Goal: Navigation & Orientation: Find specific page/section

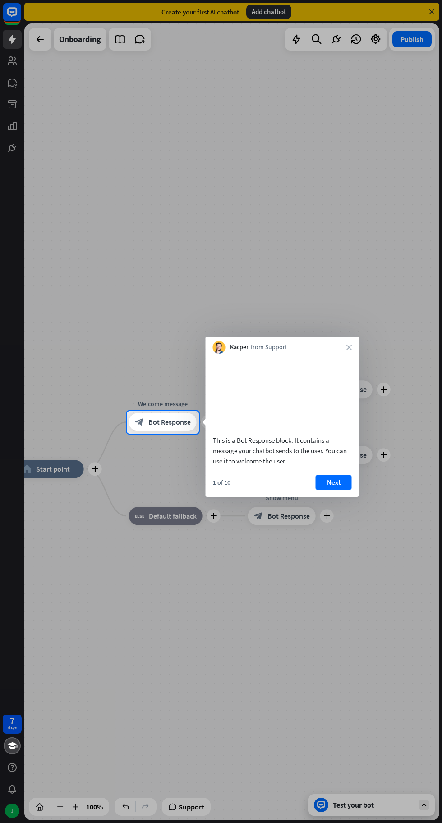
click at [349, 347] on icon "close" at bounding box center [349, 346] width 5 height 5
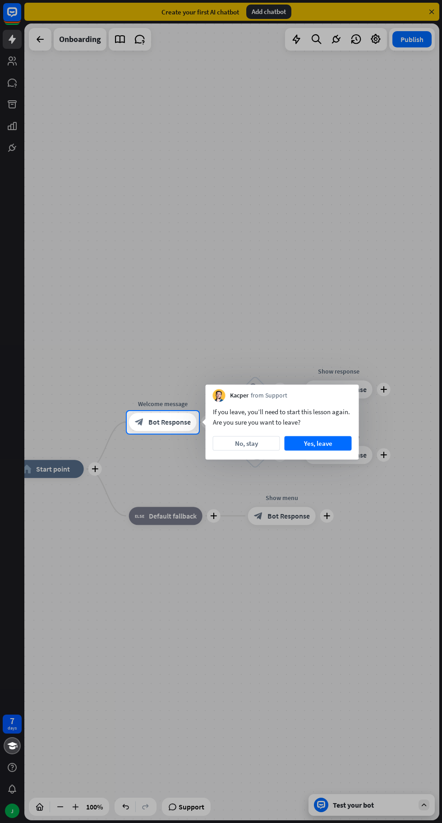
click at [335, 440] on button "Yes, leave" at bounding box center [318, 443] width 67 height 14
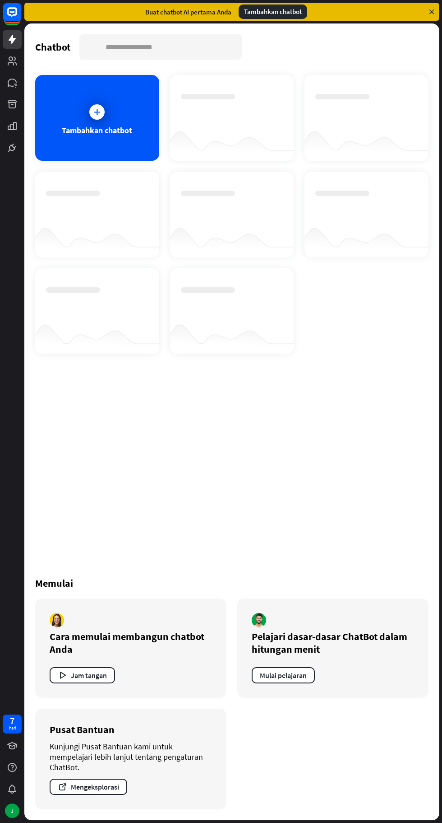
click at [10, 9] on rect at bounding box center [12, 12] width 18 height 18
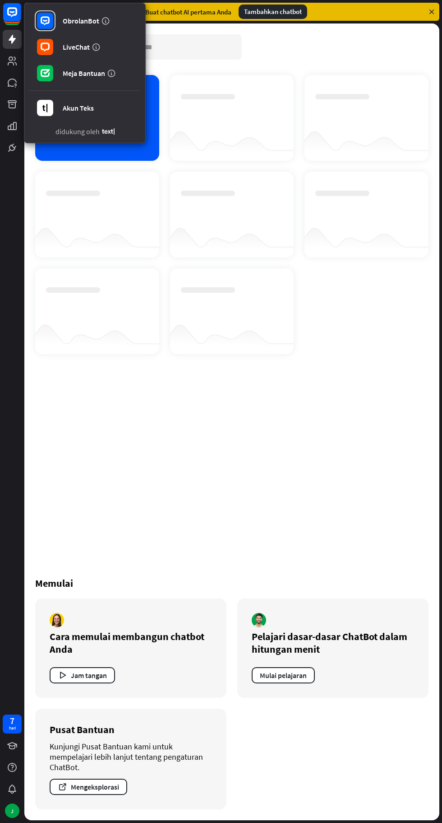
click at [13, 7] on rect at bounding box center [12, 12] width 18 height 18
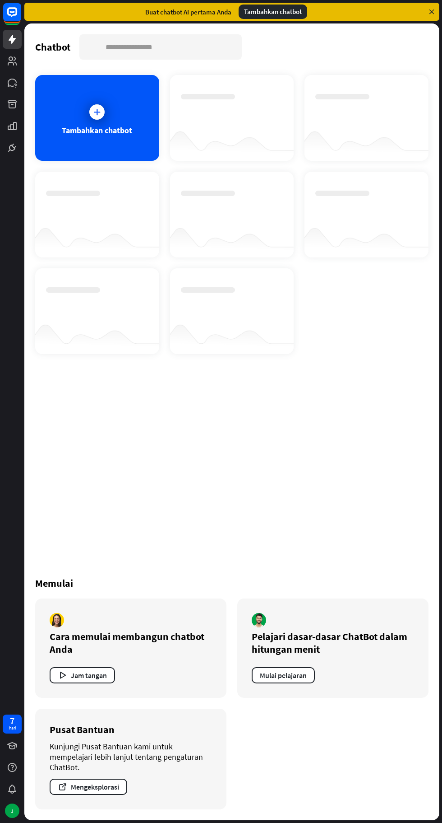
click at [0, 0] on icon at bounding box center [0, 0] width 0 height 0
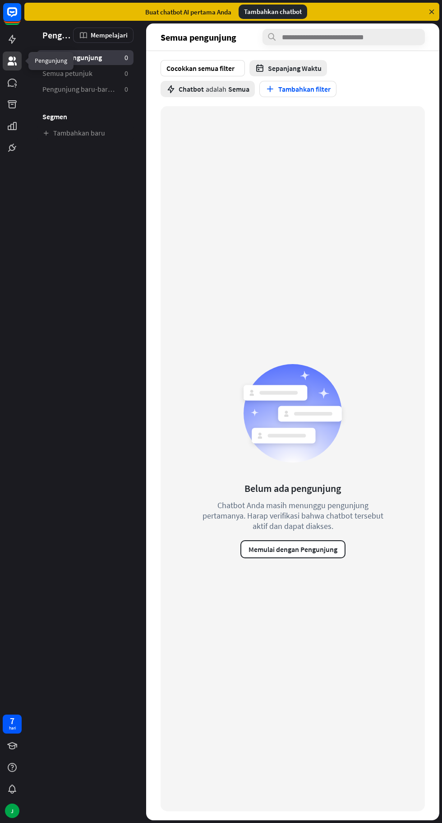
click at [12, 17] on rect at bounding box center [12, 12] width 18 height 18
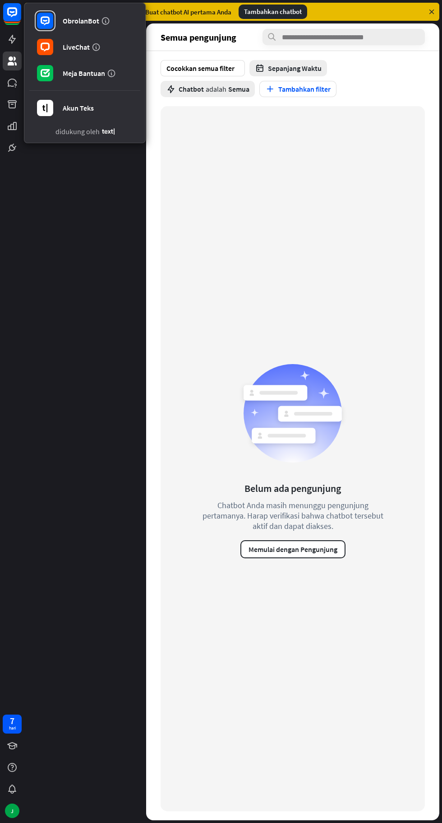
click at [99, 82] on link "Meja Bantuan" at bounding box center [84, 72] width 111 height 25
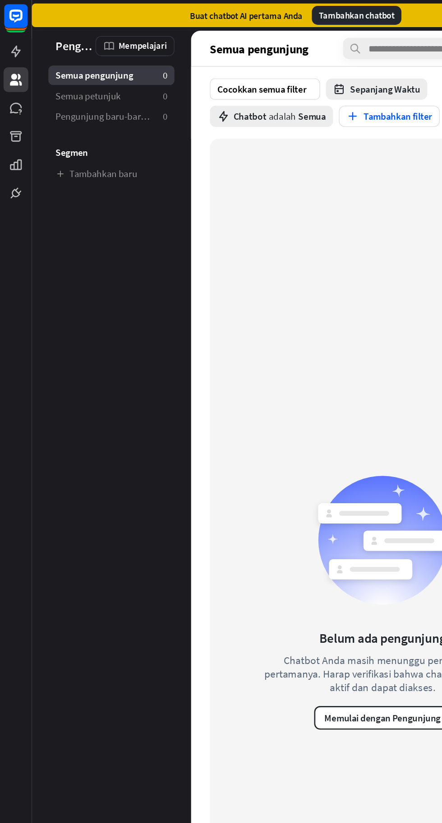
click at [12, 17] on rect at bounding box center [12, 12] width 18 height 18
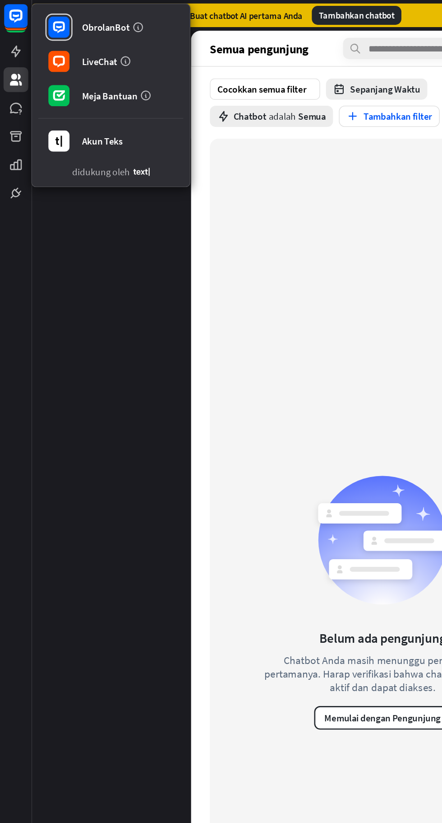
click at [85, 76] on font "Meja Bantuan" at bounding box center [84, 73] width 42 height 9
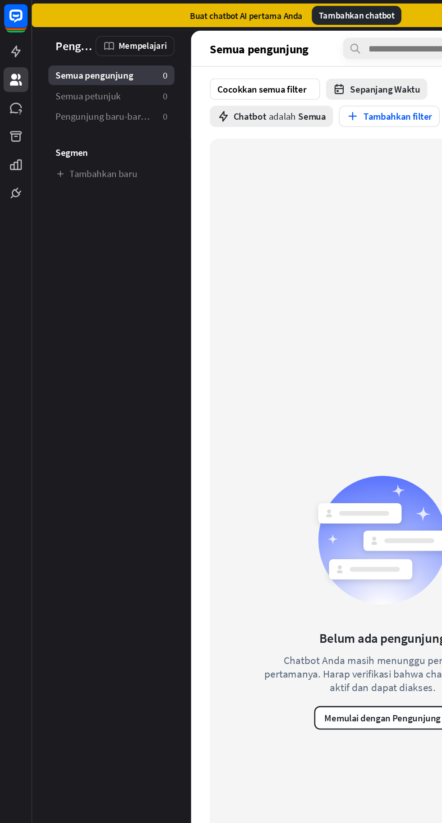
click at [17, 14] on icon at bounding box center [12, 12] width 10 height 10
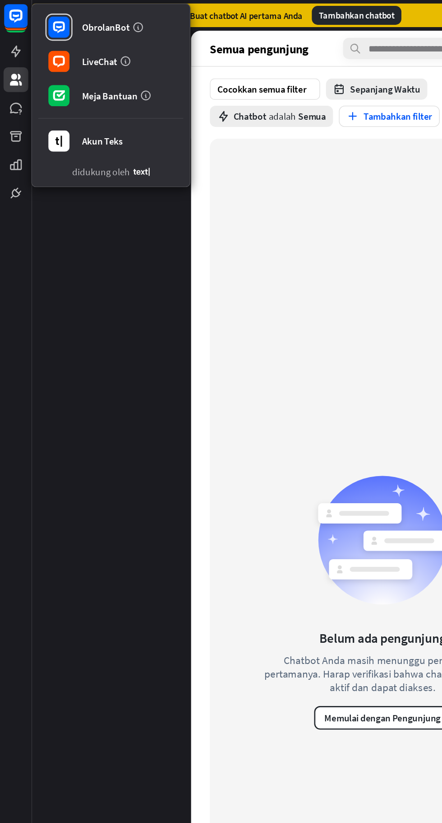
click at [123, 73] on link "Meja Bantuan" at bounding box center [84, 72] width 111 height 25
